Goal: Task Accomplishment & Management: Manage account settings

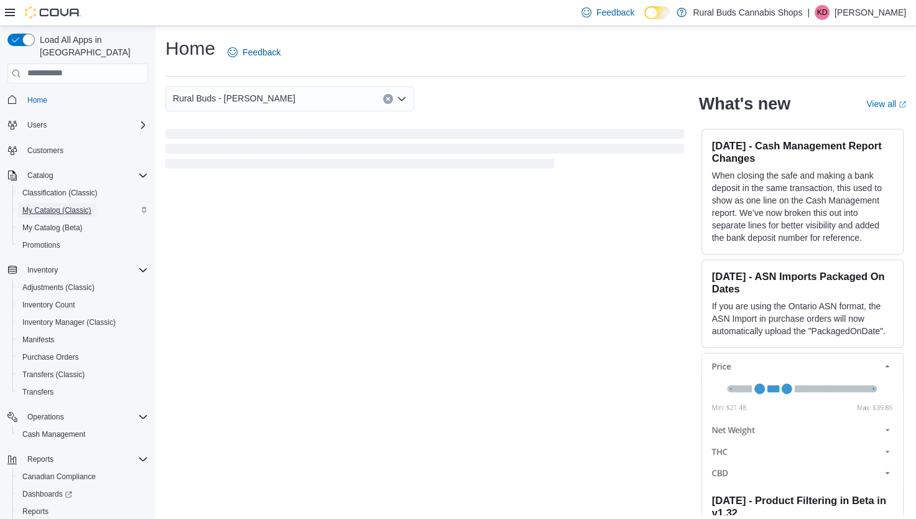
click at [69, 205] on span "My Catalog (Classic)" at bounding box center [56, 210] width 69 height 10
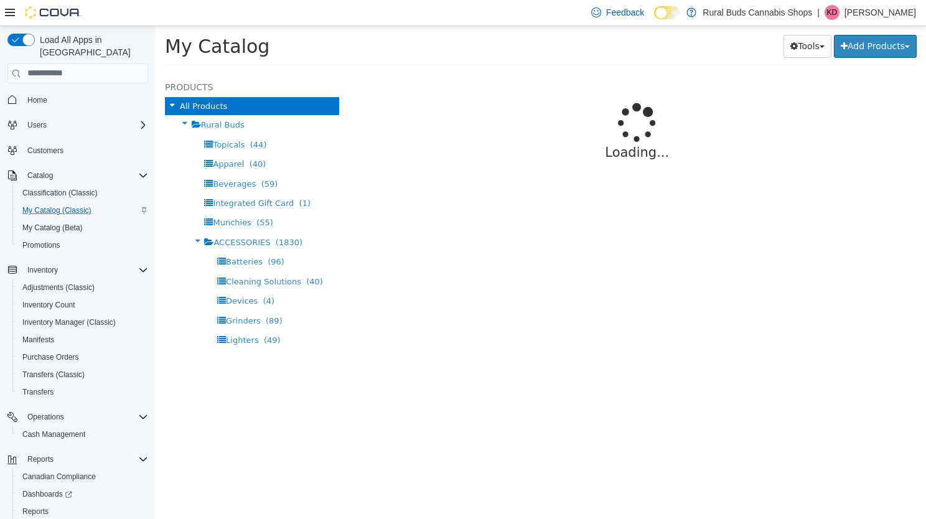
select select "**********"
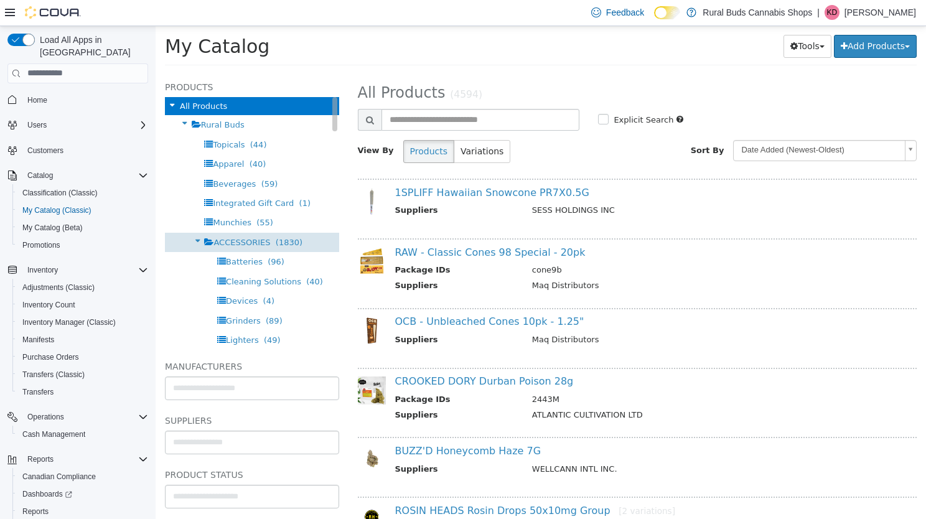
click at [277, 240] on span "(1830)" at bounding box center [289, 241] width 27 height 9
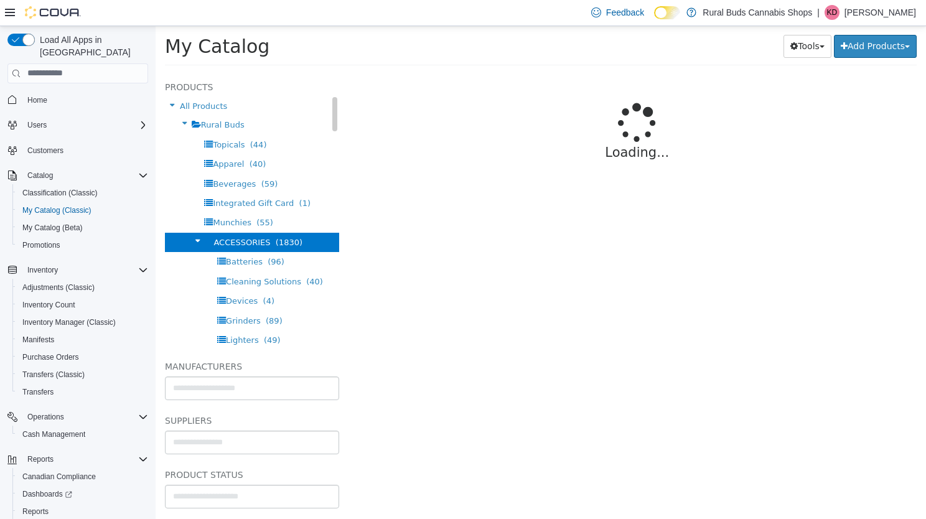
select select "**********"
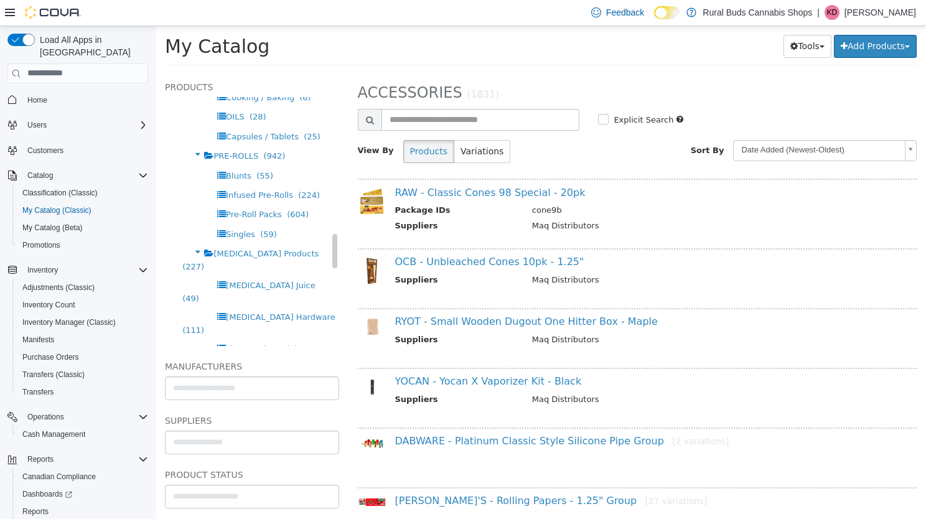
scroll to position [1120, 0]
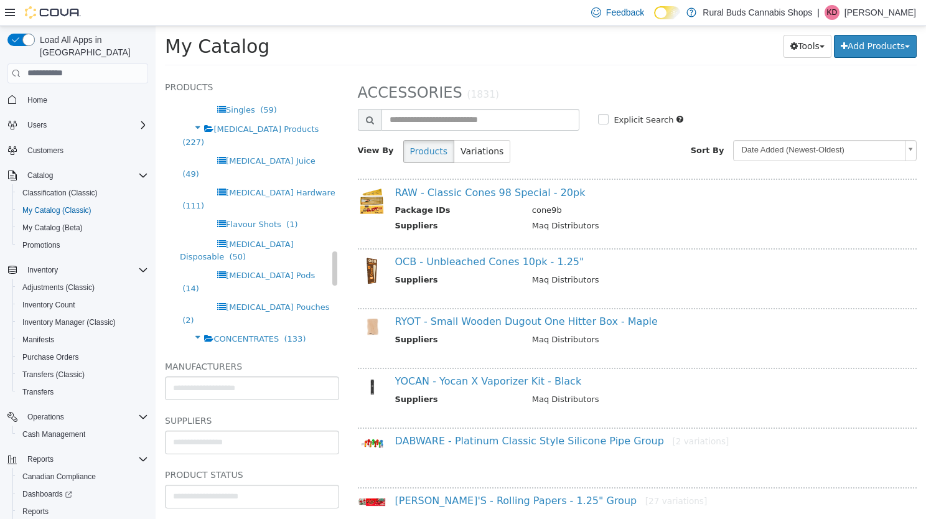
click at [260, 393] on span "(1)" at bounding box center [265, 397] width 11 height 9
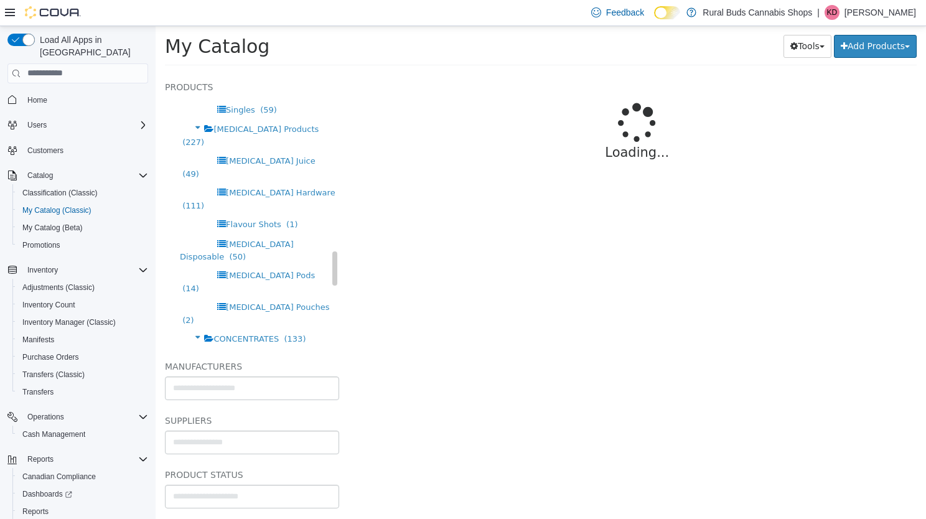
select select "**********"
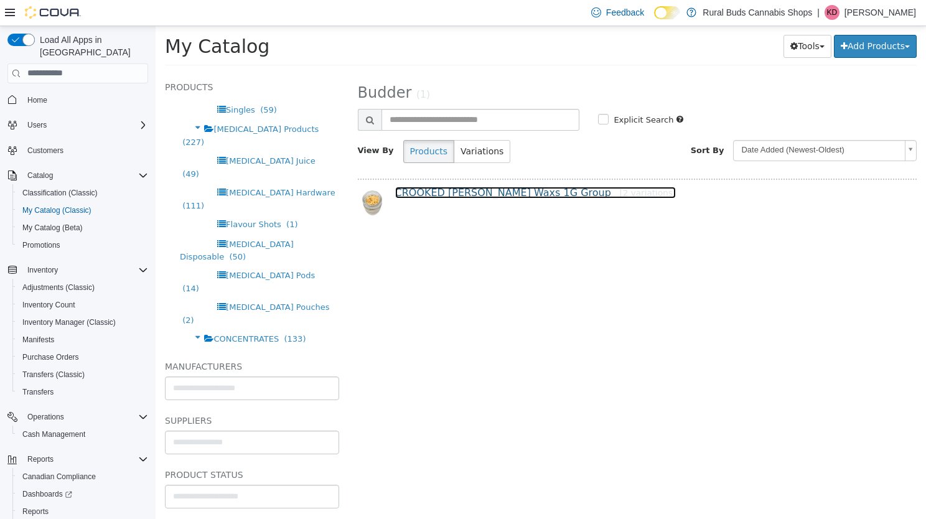
click at [435, 191] on link "CROOKED DORY Budder Waxs 1G Group [2 variations]" at bounding box center [535, 192] width 281 height 12
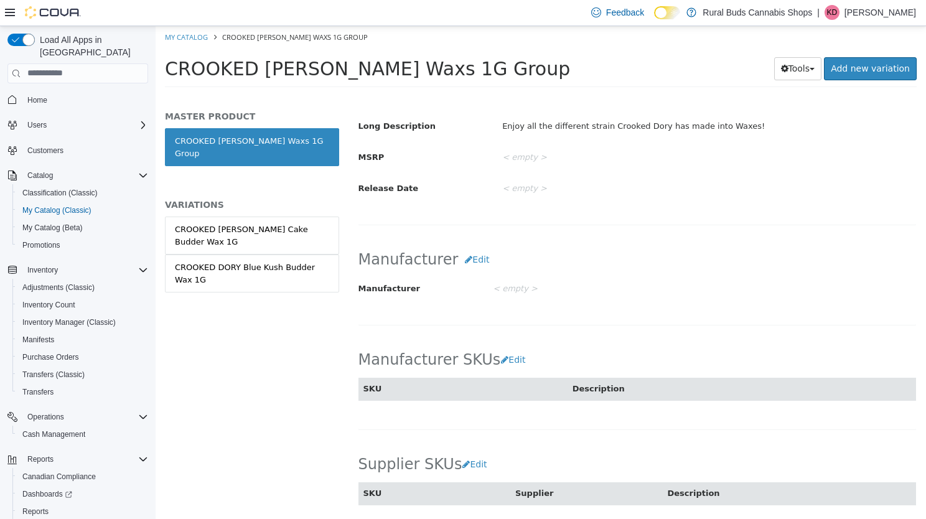
scroll to position [498, 0]
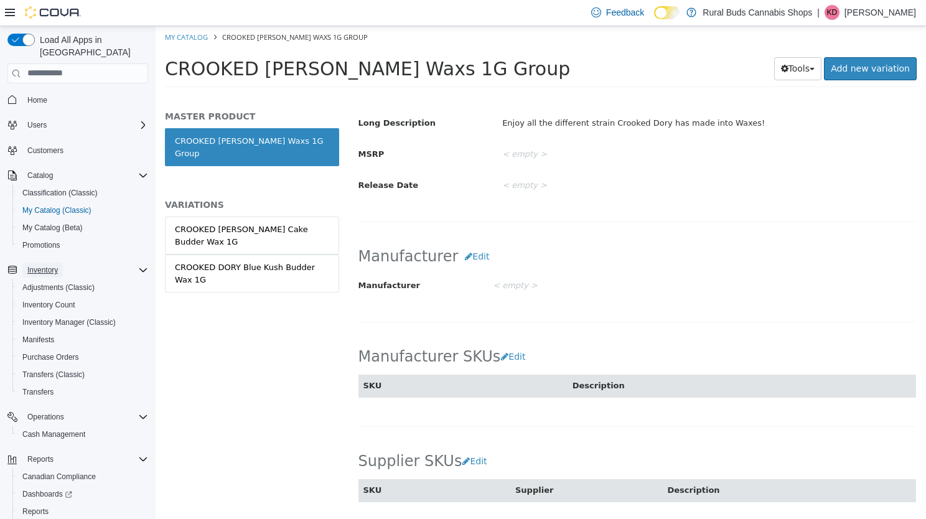
click at [57, 265] on span "Inventory" at bounding box center [42, 270] width 30 height 10
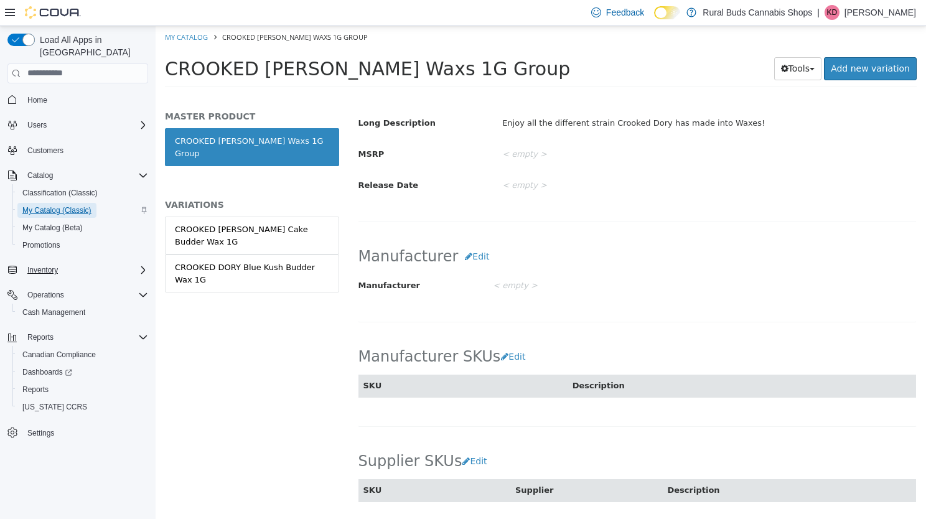
click at [52, 205] on span "My Catalog (Classic)" at bounding box center [56, 210] width 69 height 10
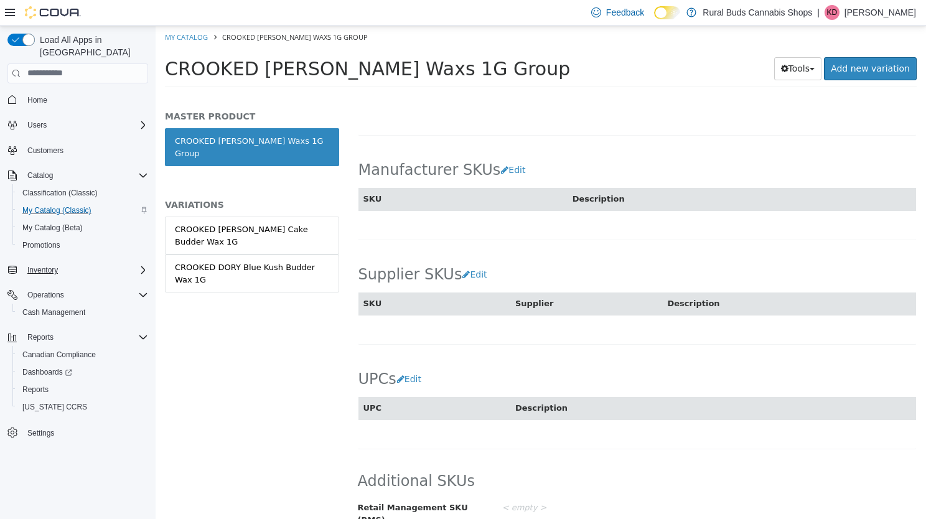
scroll to position [691, 0]
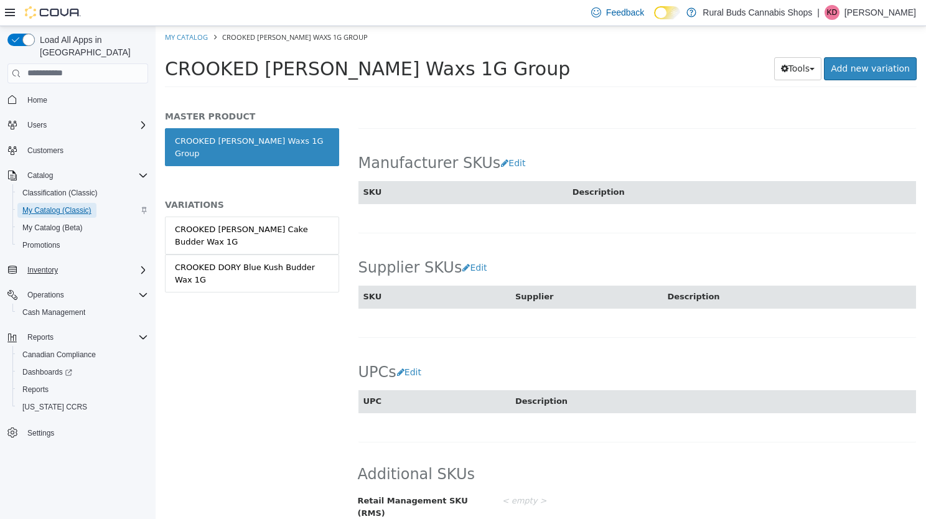
click at [56, 205] on span "My Catalog (Classic)" at bounding box center [56, 210] width 69 height 10
click at [60, 205] on span "My Catalog (Classic)" at bounding box center [56, 210] width 69 height 10
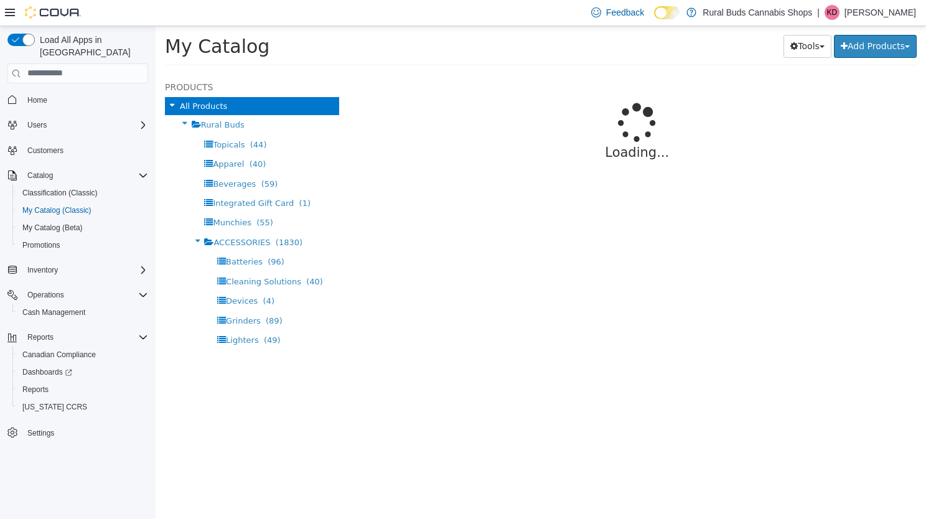
select select "**********"
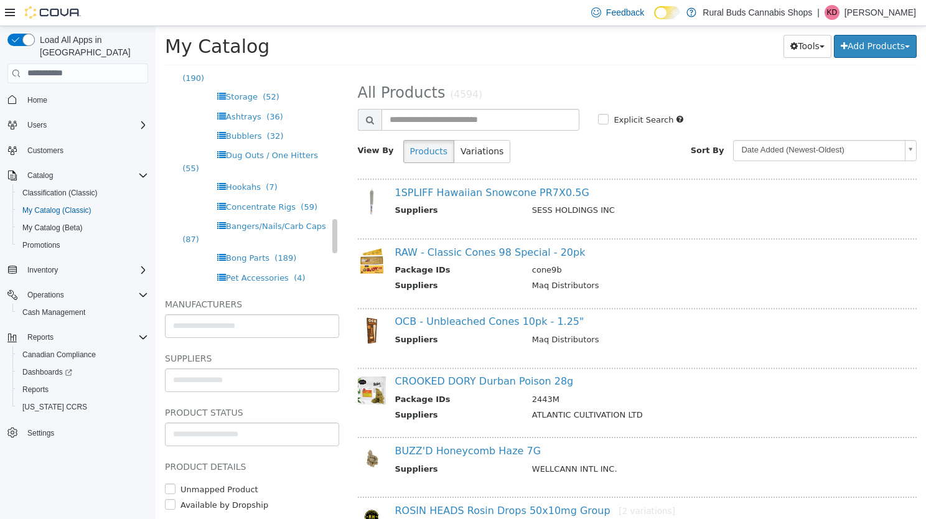
scroll to position [435, 0]
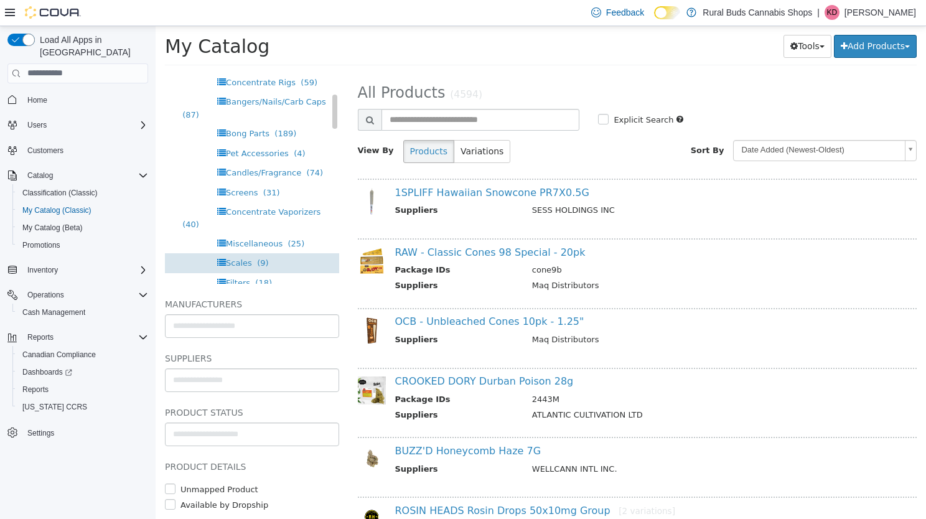
click at [257, 258] on span "(9)" at bounding box center [262, 262] width 11 height 9
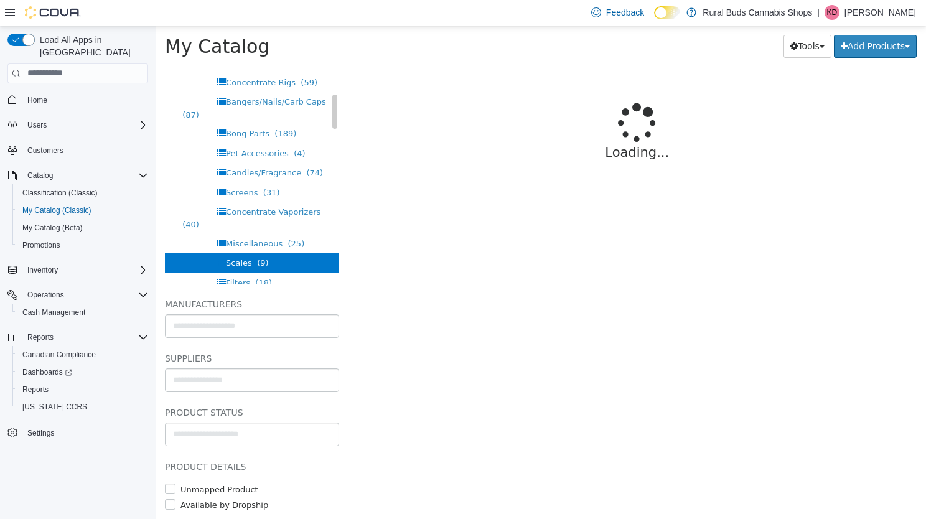
select select "**********"
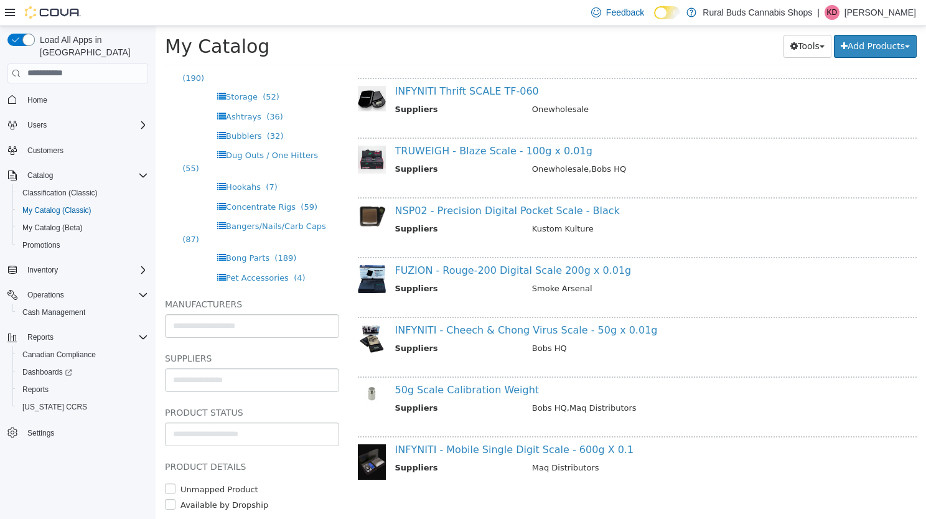
scroll to position [186, 0]
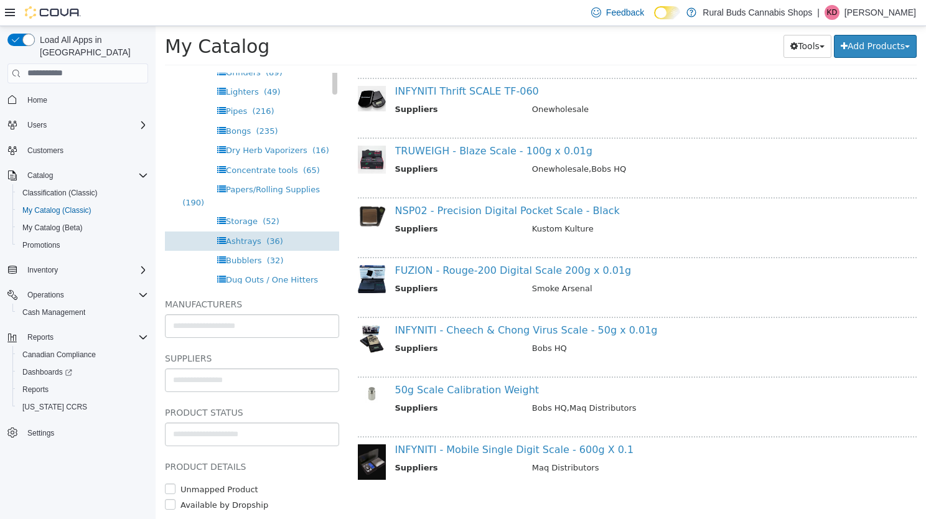
click at [274, 236] on div "Ashtrays (36)" at bounding box center [252, 240] width 174 height 19
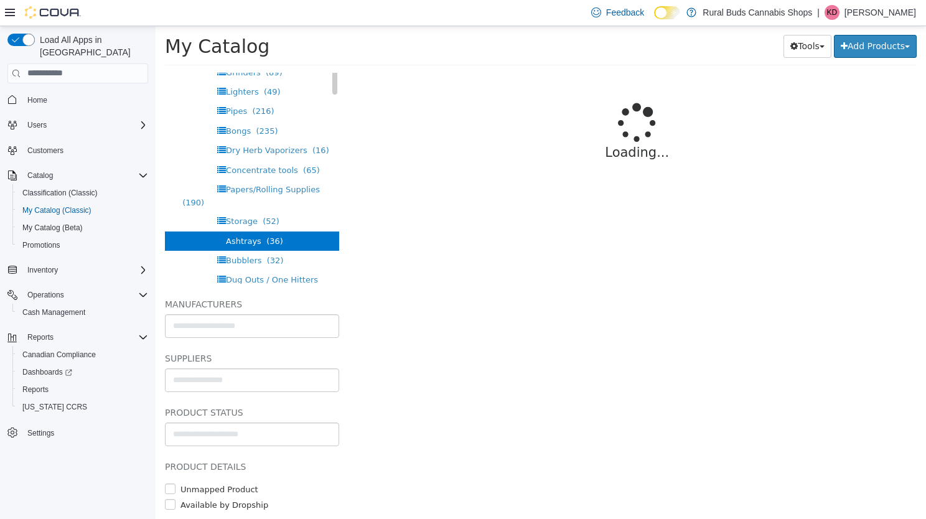
select select "**********"
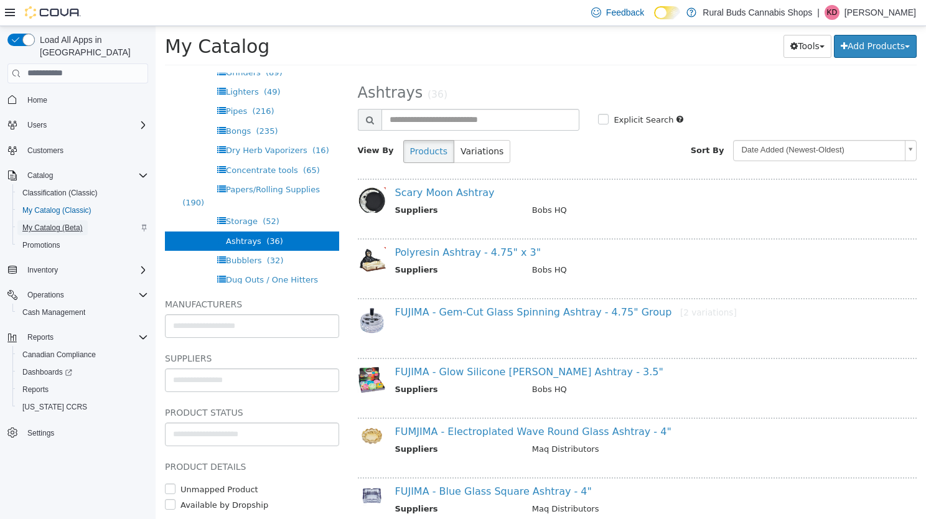
click at [70, 223] on span "My Catalog (Beta)" at bounding box center [52, 228] width 60 height 10
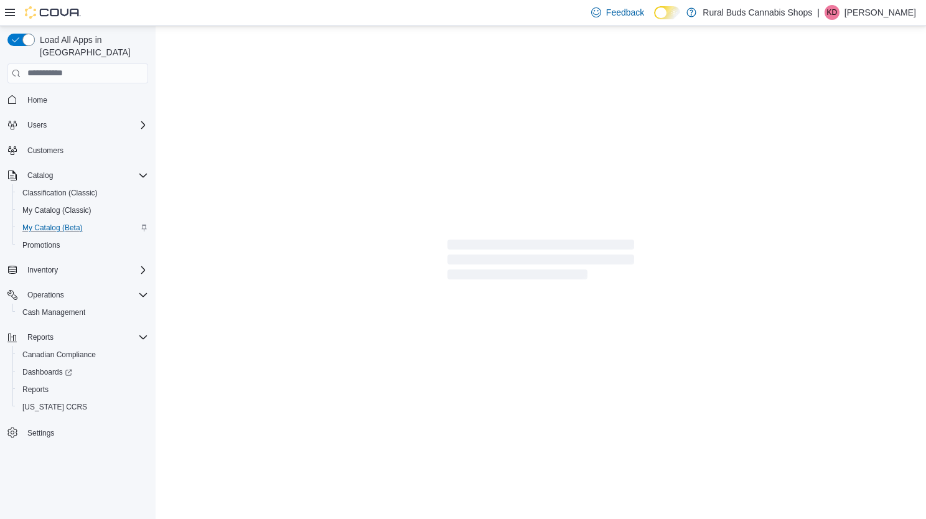
select select "**********"
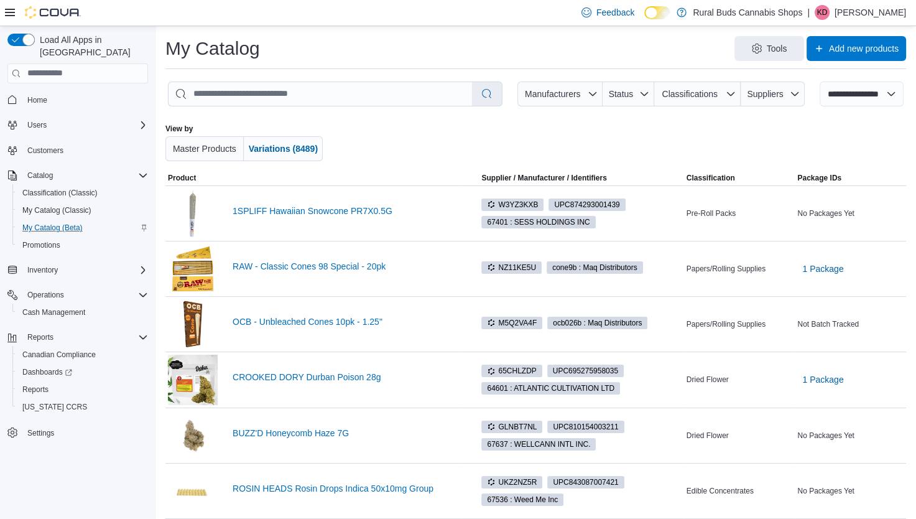
click at [82, 92] on span "Home" at bounding box center [85, 100] width 126 height 16
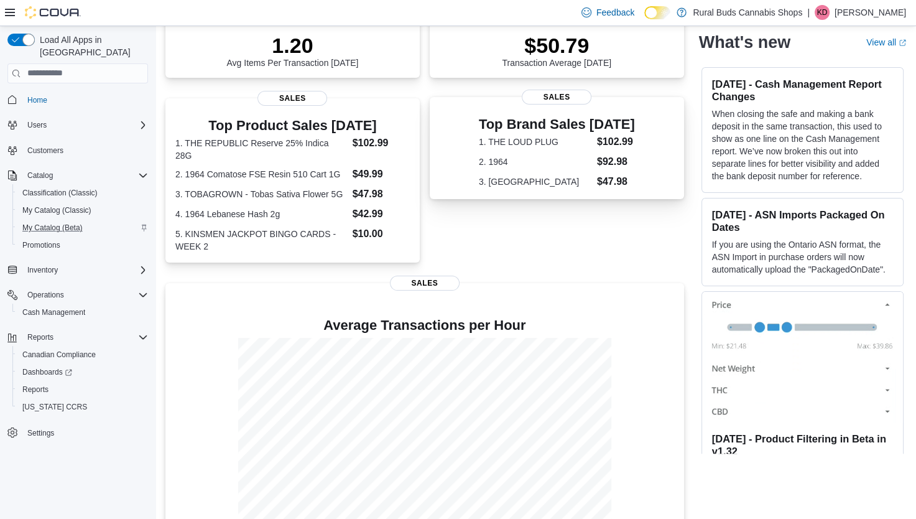
scroll to position [231, 0]
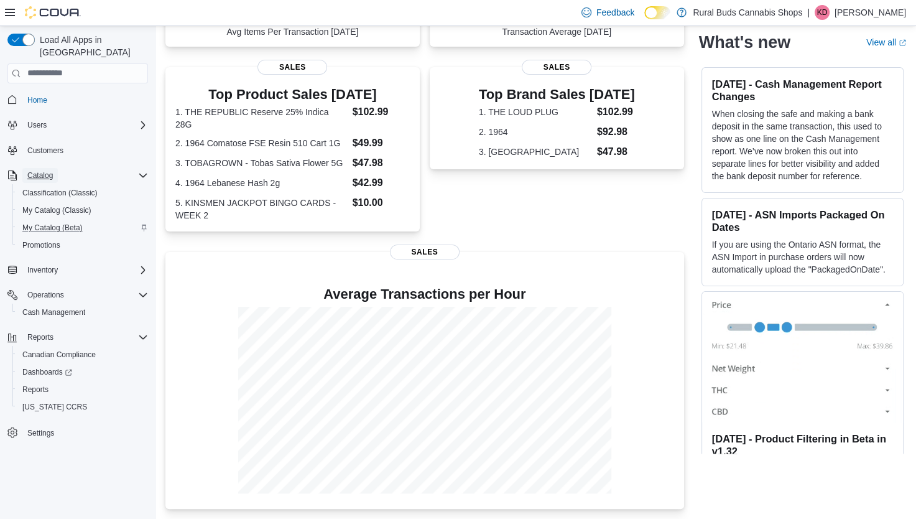
click at [47, 170] on span "Catalog" at bounding box center [40, 175] width 26 height 10
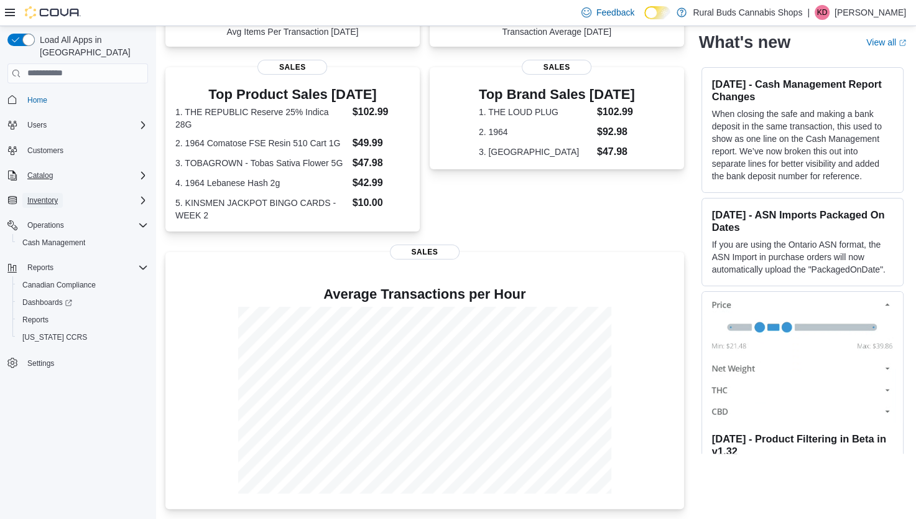
click at [50, 195] on span "Inventory" at bounding box center [42, 200] width 30 height 10
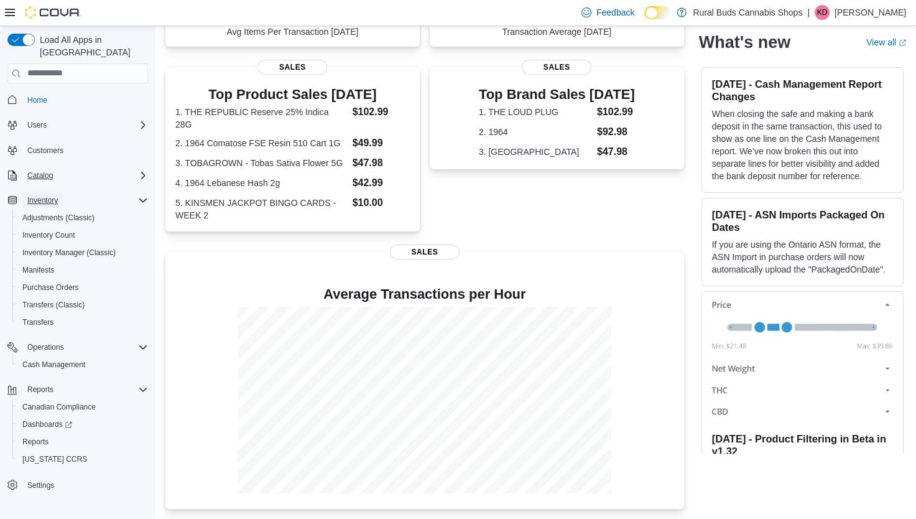
click at [35, 195] on span "Inventory" at bounding box center [42, 200] width 30 height 10
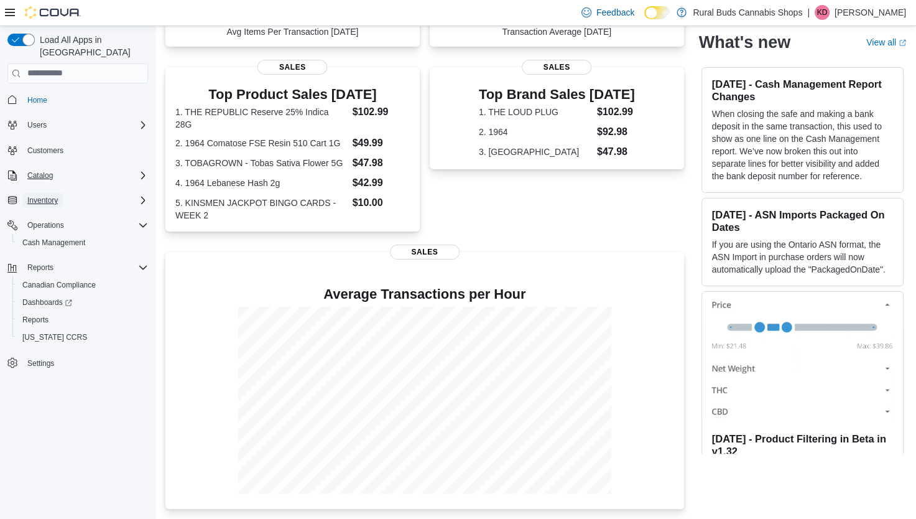
click at [35, 195] on span "Inventory" at bounding box center [42, 200] width 30 height 10
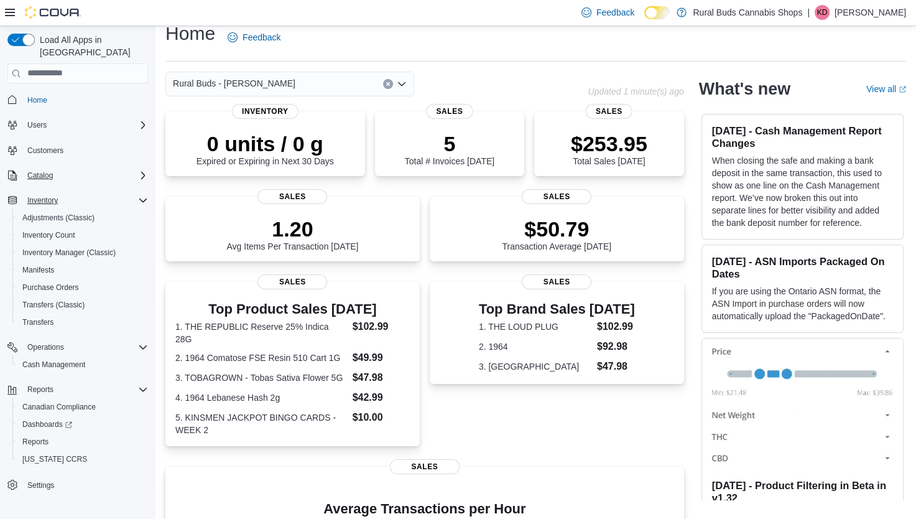
scroll to position [0, 0]
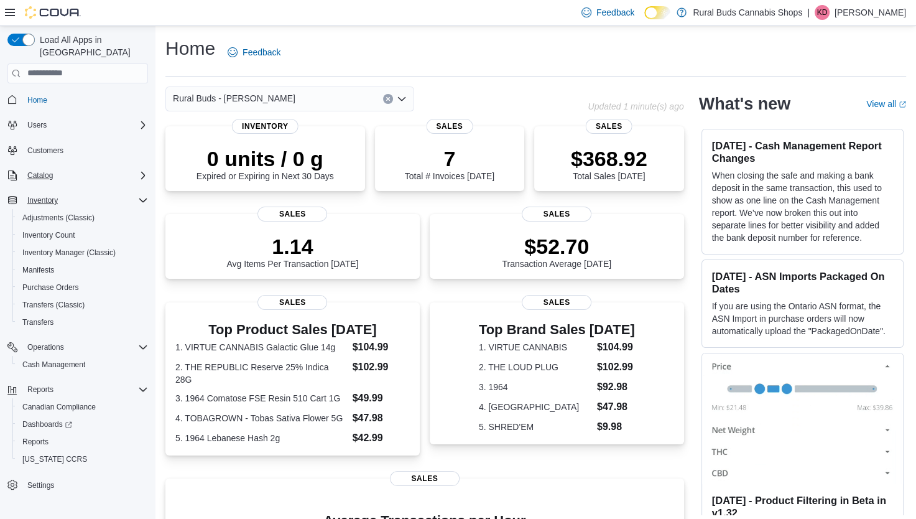
click at [73, 92] on span "Home" at bounding box center [85, 100] width 126 height 16
click at [53, 92] on span "Home" at bounding box center [85, 100] width 126 height 16
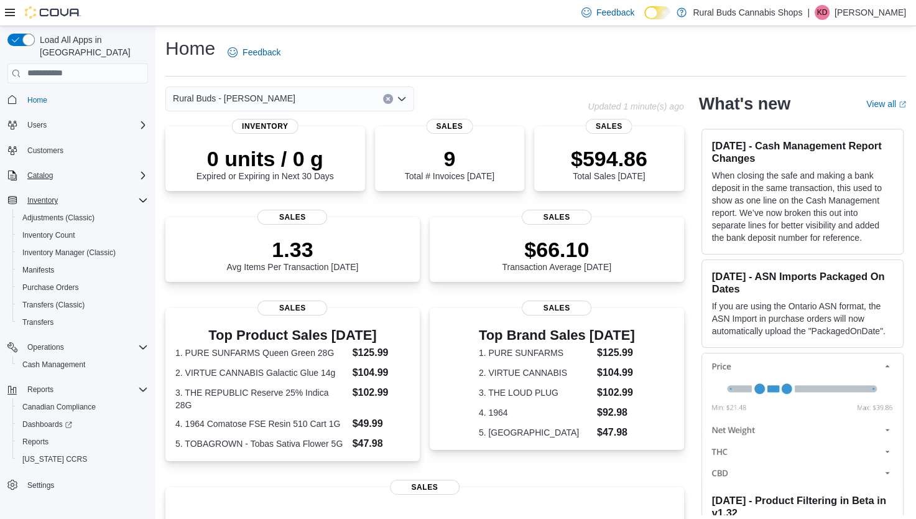
click at [74, 92] on span "Home" at bounding box center [85, 100] width 126 height 16
click at [39, 95] on span "Home" at bounding box center [37, 100] width 20 height 10
click at [880, 9] on p "Kelly Dubois" at bounding box center [871, 12] width 72 height 15
click at [829, 121] on span "Sign Out" at bounding box center [826, 120] width 34 height 12
